Goal: Find contact information: Obtain details needed to contact an individual or organization

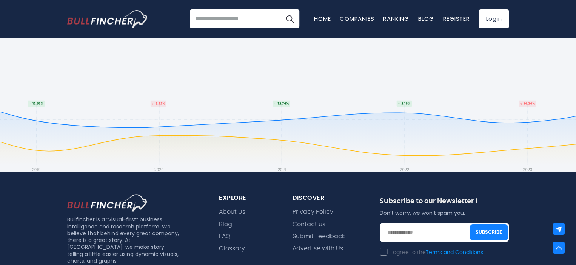
scroll to position [505, 0]
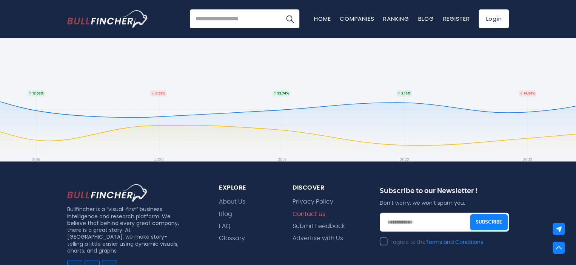
click at [306, 210] on link "Contact us" at bounding box center [308, 213] width 33 height 7
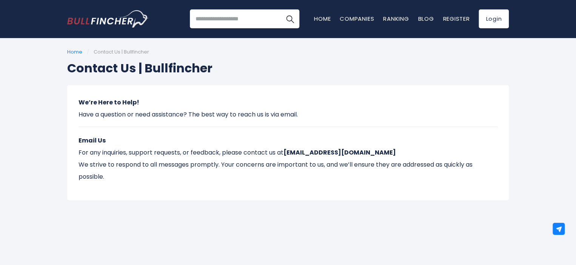
drag, startPoint x: 78, startPoint y: 98, endPoint x: 232, endPoint y: 170, distance: 169.6
click at [229, 172] on div "We’re Here to Help! Have a question or need assistance? The best way to reach u…" at bounding box center [287, 142] width 441 height 115
copy div "We’re Here to Help! Have a question or need assistance? The best way to reach u…"
